Goal: Task Accomplishment & Management: Manage account settings

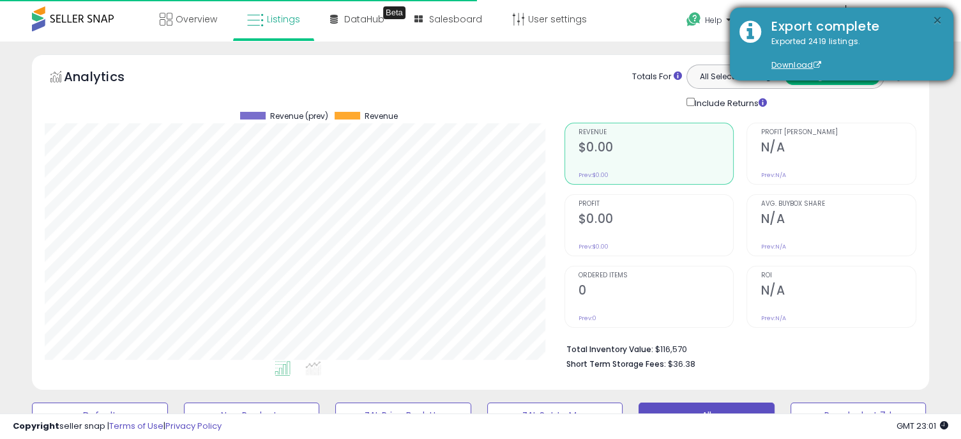
scroll to position [261, 519]
click at [935, 19] on button "×" at bounding box center [937, 21] width 10 height 16
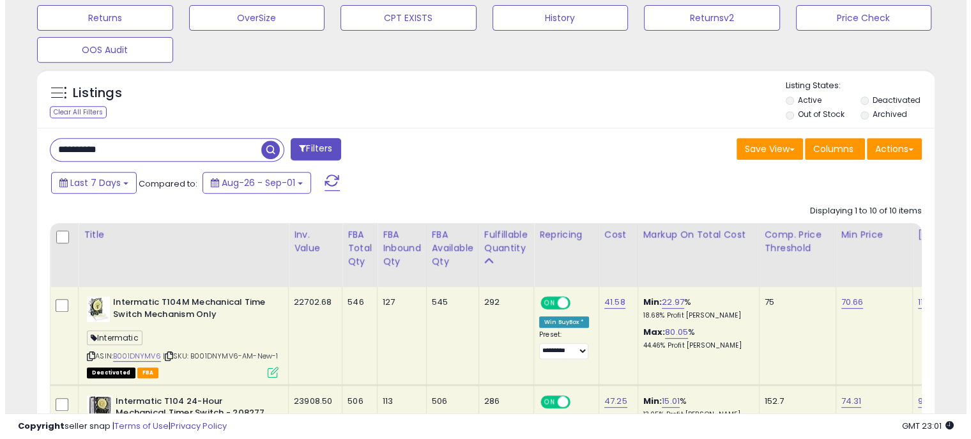
scroll to position [564, 0]
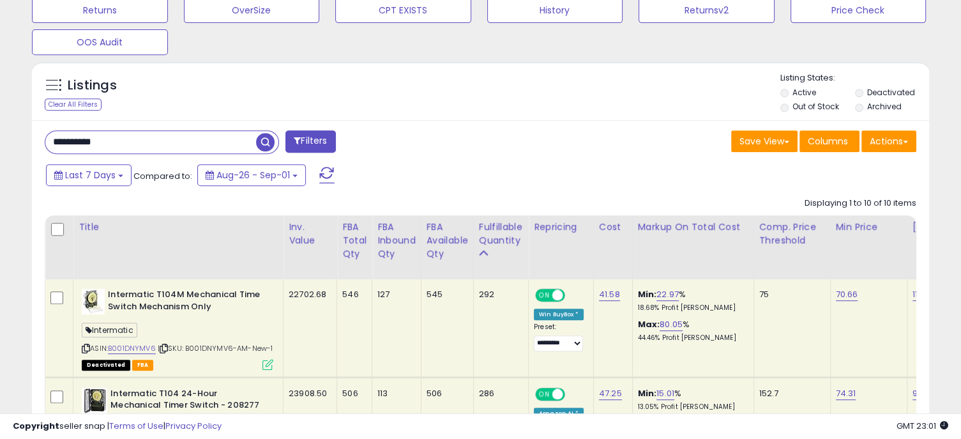
drag, startPoint x: 124, startPoint y: 145, endPoint x: 33, endPoint y: 137, distance: 91.6
click at [148, 96] on div "Listings" at bounding box center [101, 89] width 130 height 20
click at [261, 139] on span "button" at bounding box center [265, 142] width 19 height 19
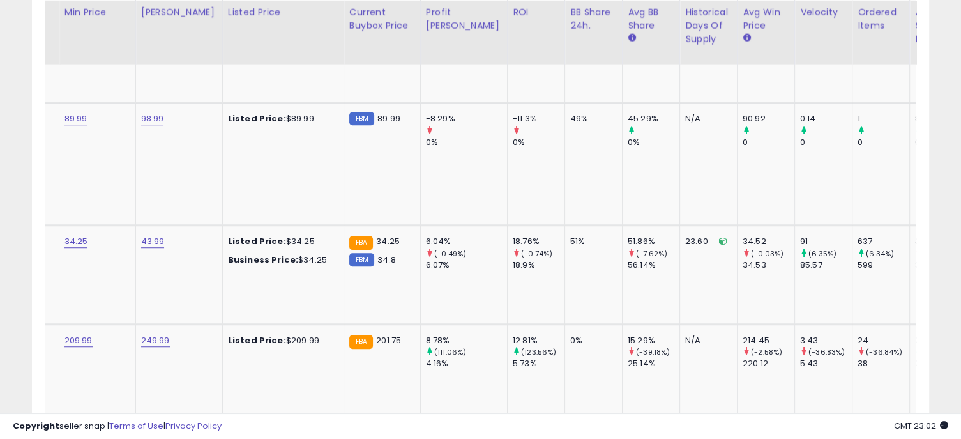
scroll to position [0, 0]
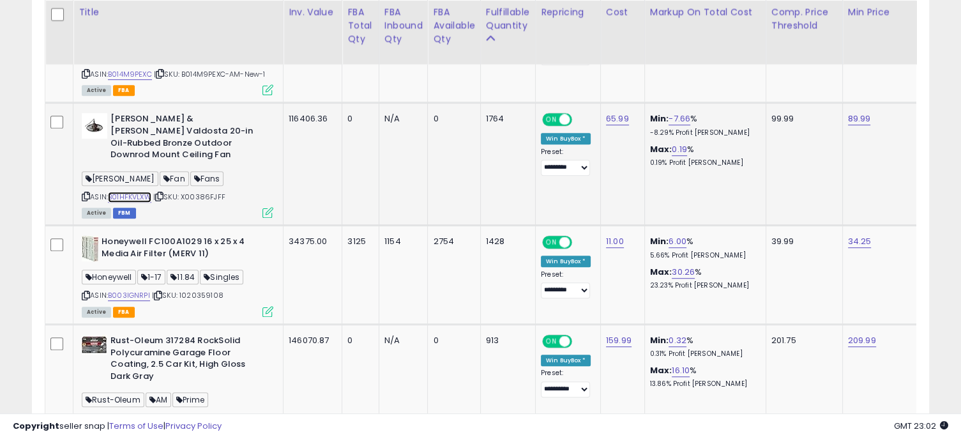
click at [139, 192] on link "B01HFKVLXW" at bounding box center [129, 197] width 43 height 11
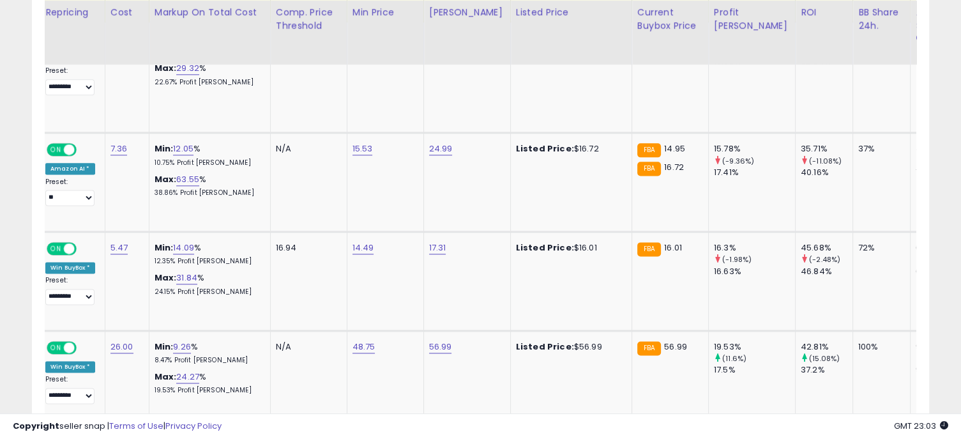
scroll to position [0, 676]
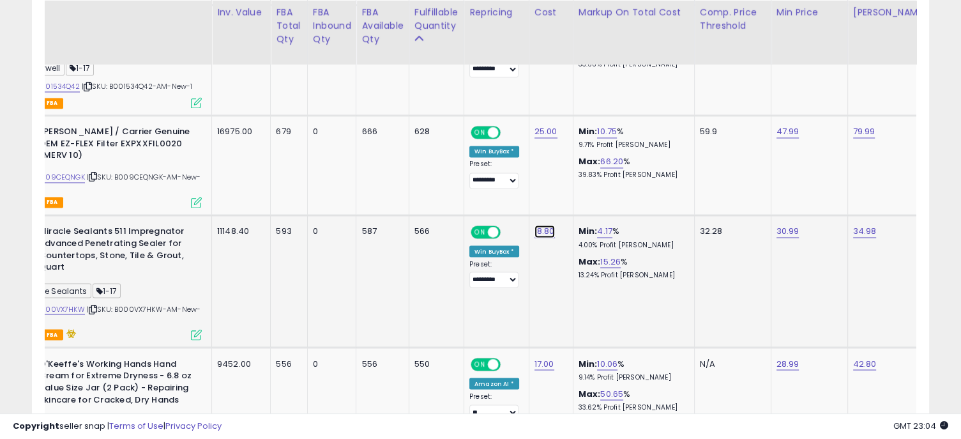
click at [540, 225] on link "18.80" at bounding box center [544, 231] width 20 height 13
drag, startPoint x: 489, startPoint y: 157, endPoint x: 429, endPoint y: 156, distance: 60.0
type input "**"
click at [584, 158] on icon "submit" at bounding box center [580, 158] width 8 height 8
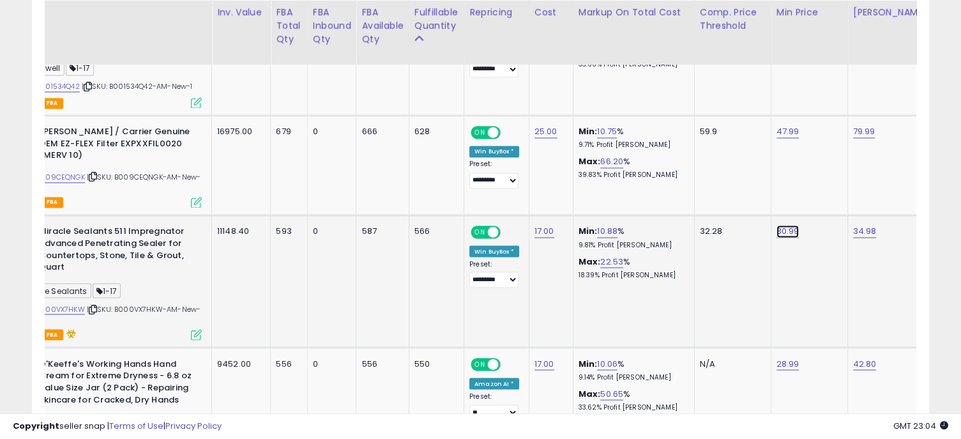
click at [784, 225] on link "30.99" at bounding box center [787, 231] width 23 height 13
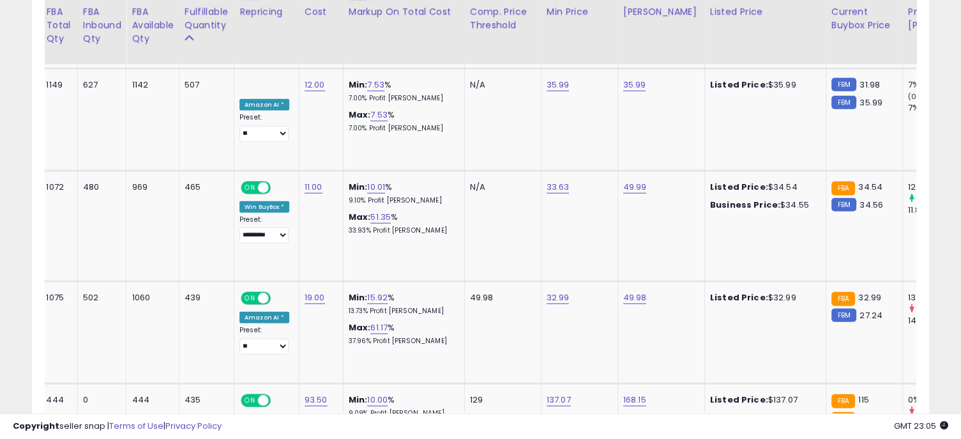
scroll to position [0, 330]
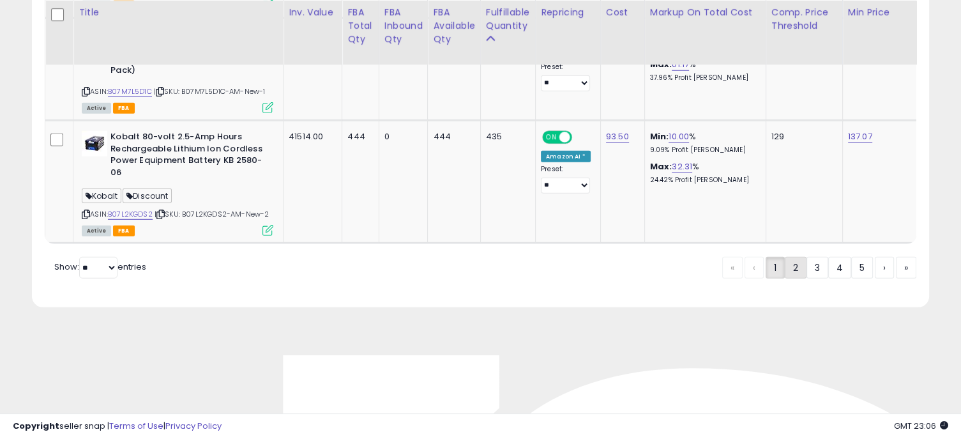
click at [789, 257] on link "2" at bounding box center [796, 268] width 22 height 22
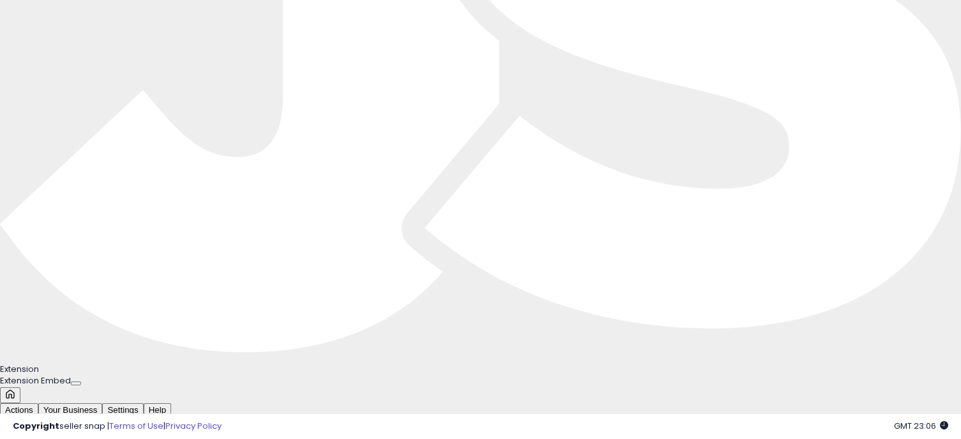
scroll to position [261, 519]
